Goal: Task Accomplishment & Management: Use online tool/utility

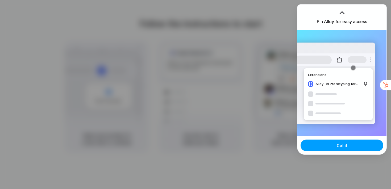
click at [330, 151] on button "Got it" at bounding box center [342, 146] width 83 height 12
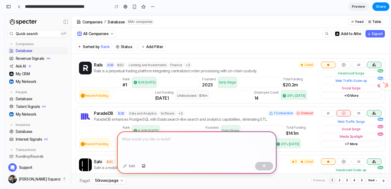
click at [111, 84] on link at bounding box center [99, 82] width 41 height 11
click at [107, 182] on button "50 rows/page" at bounding box center [110, 180] width 34 height 7
click at [105, 181] on button "50 rows/page" at bounding box center [110, 180] width 34 height 7
click at [31, 132] on link "Database" at bounding box center [38, 131] width 60 height 7
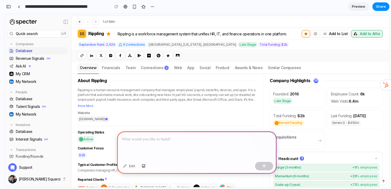
click at [160, 137] on p at bounding box center [197, 139] width 150 height 6
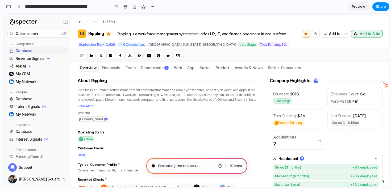
click at [223, 166] on div "3 - 10 mins" at bounding box center [230, 165] width 24 height 5
click at [219, 170] on div "Consulting the digital oracle . 3 - 10 mins" at bounding box center [196, 166] width 101 height 16
click at [221, 166] on div "3 - 10 mins" at bounding box center [230, 165] width 24 height 5
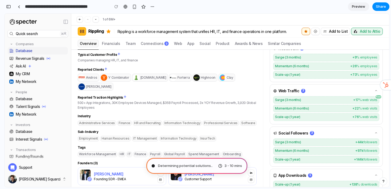
scroll to position [115, 0]
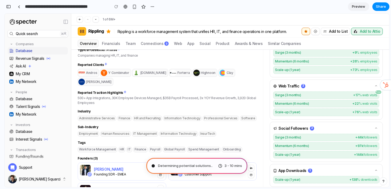
click at [226, 74] on span "Clay" at bounding box center [230, 73] width 9 height 4
click at [193, 76] on span "Highnoon" at bounding box center [205, 73] width 25 height 8
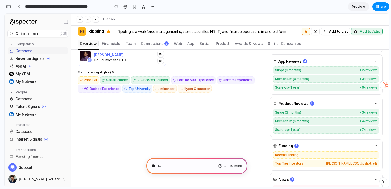
scroll to position [263, 0]
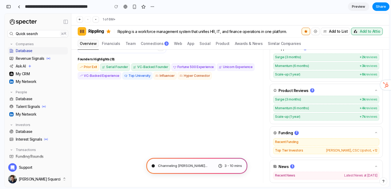
click at [219, 166] on div "3 - 10 mins" at bounding box center [230, 165] width 24 height 5
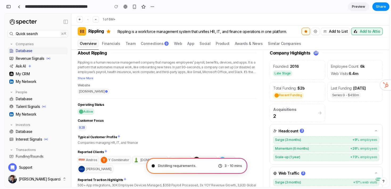
scroll to position [0, 0]
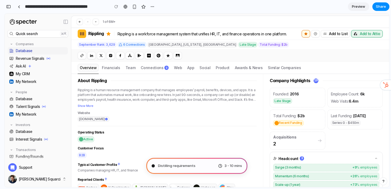
click at [225, 163] on div "Distilling requirements 3 - 10 mins" at bounding box center [196, 166] width 101 height 16
type input "**********"
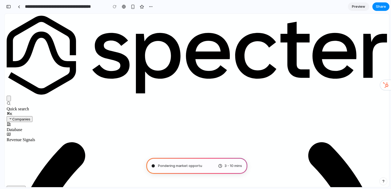
click at [229, 162] on div "Consulting the digital oracle . 3 - 10 mins" at bounding box center [196, 166] width 101 height 16
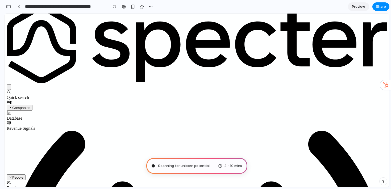
scroll to position [0, 0]
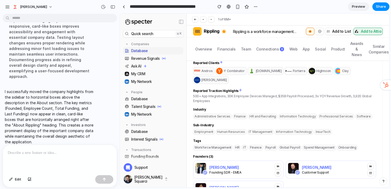
scroll to position [167, 0]
